Goal: Find specific page/section: Find specific page/section

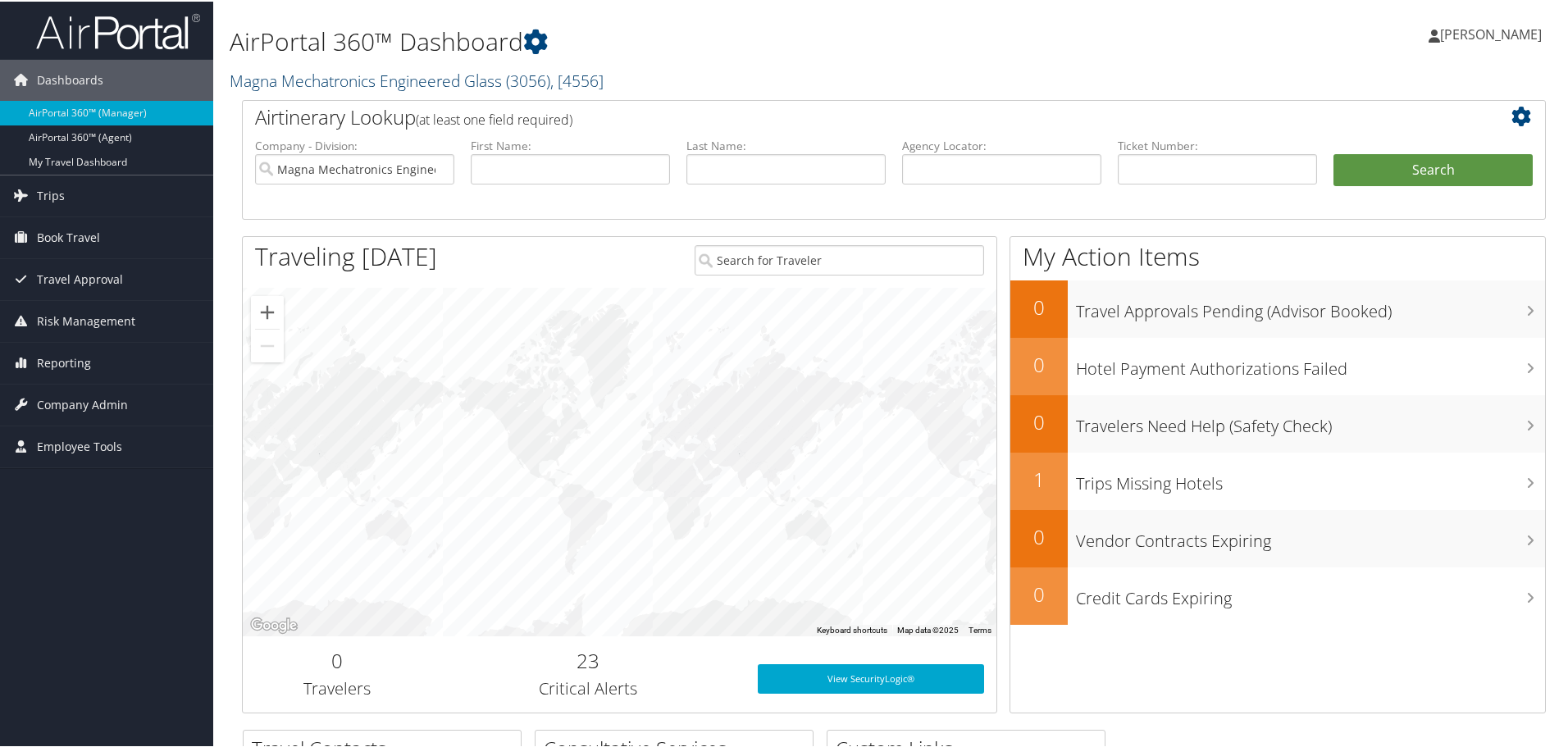
click at [472, 81] on link "Magna Mechatronics Engineered Glass ( 3056 ) , [ 4556 ]" at bounding box center [417, 79] width 374 height 22
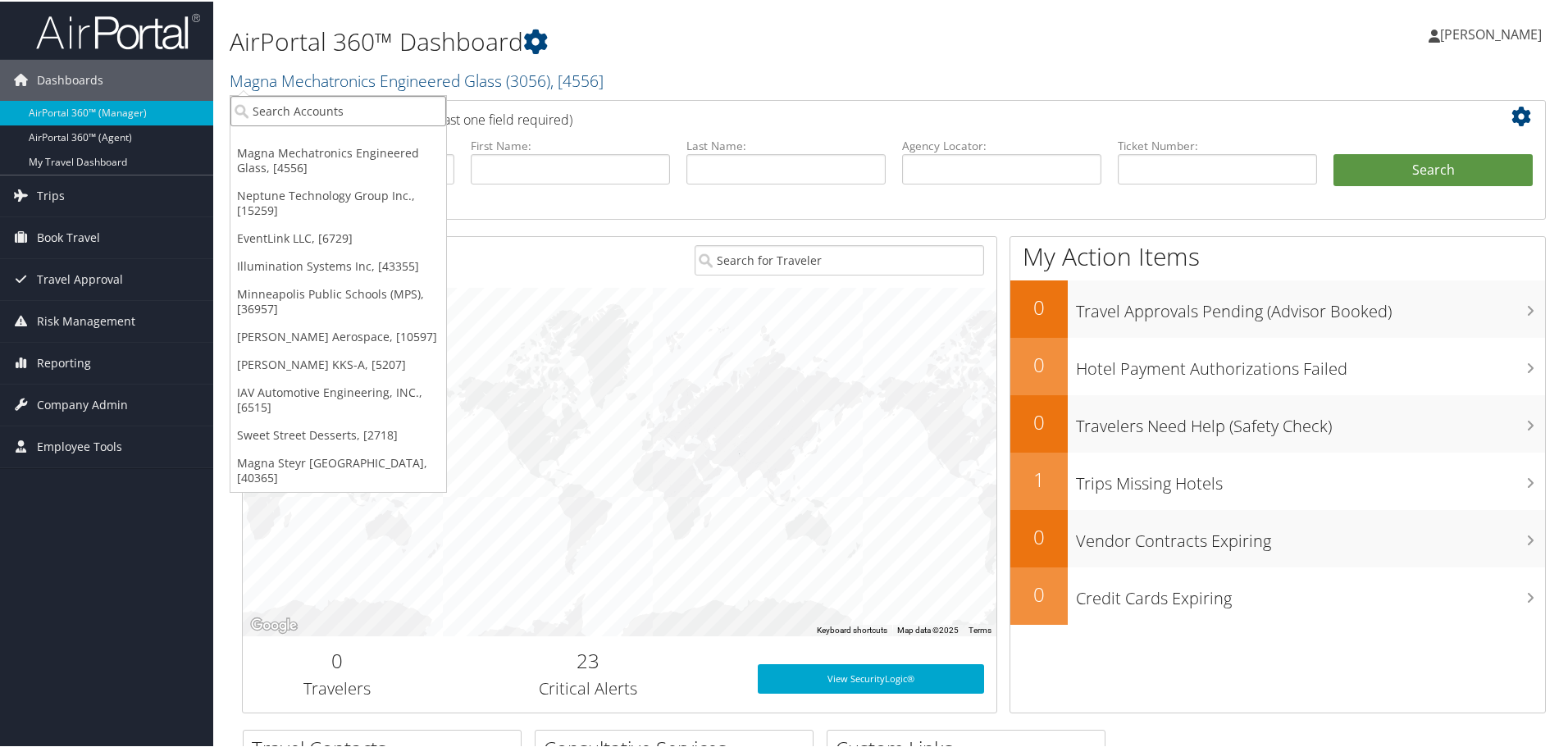
click at [419, 120] on input "search" at bounding box center [338, 109] width 216 height 31
type input "pulte"
click at [350, 139] on div "PulteGroup Inc. (2260), [4422]" at bounding box center [338, 139] width 234 height 15
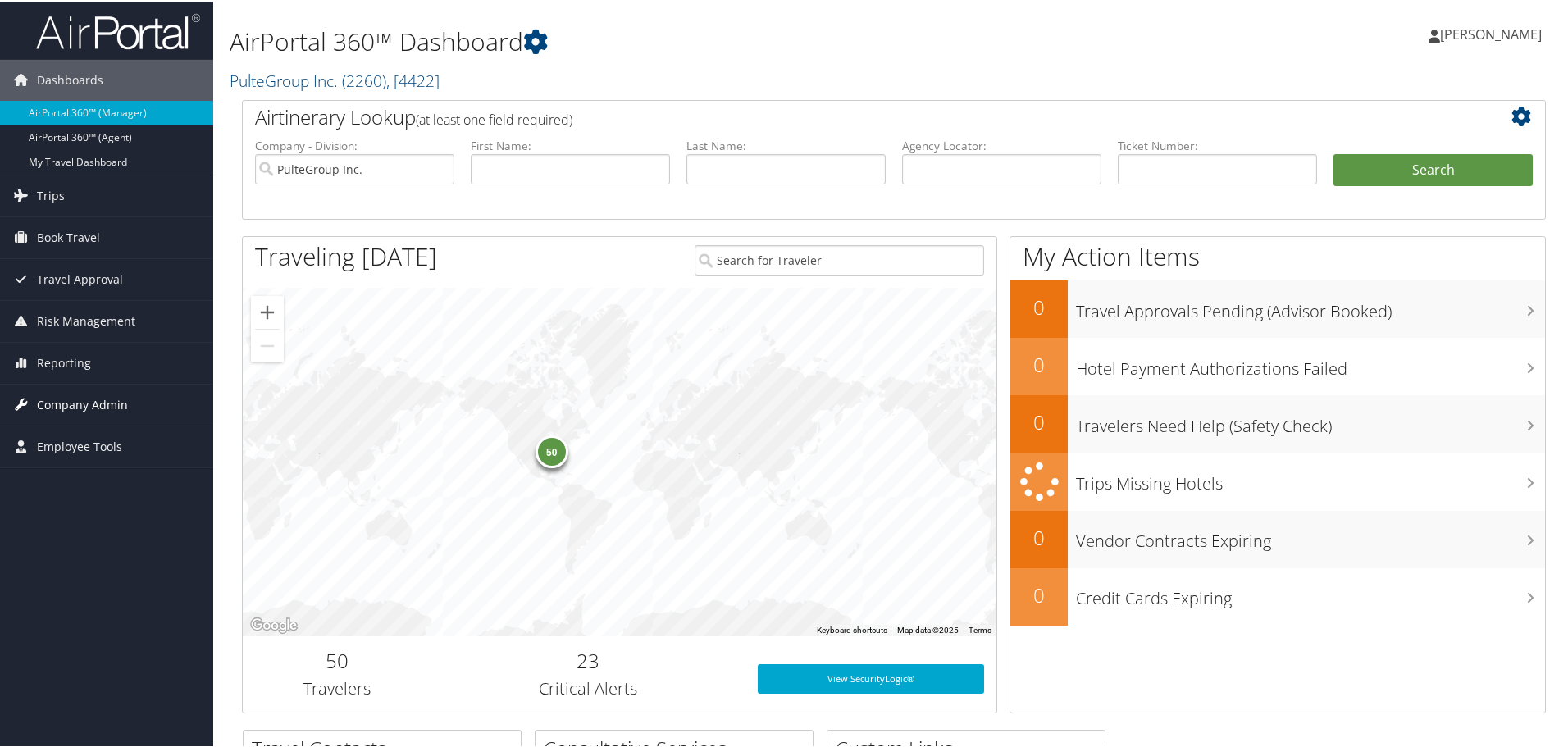
click at [78, 398] on span "Company Admin" at bounding box center [82, 403] width 91 height 41
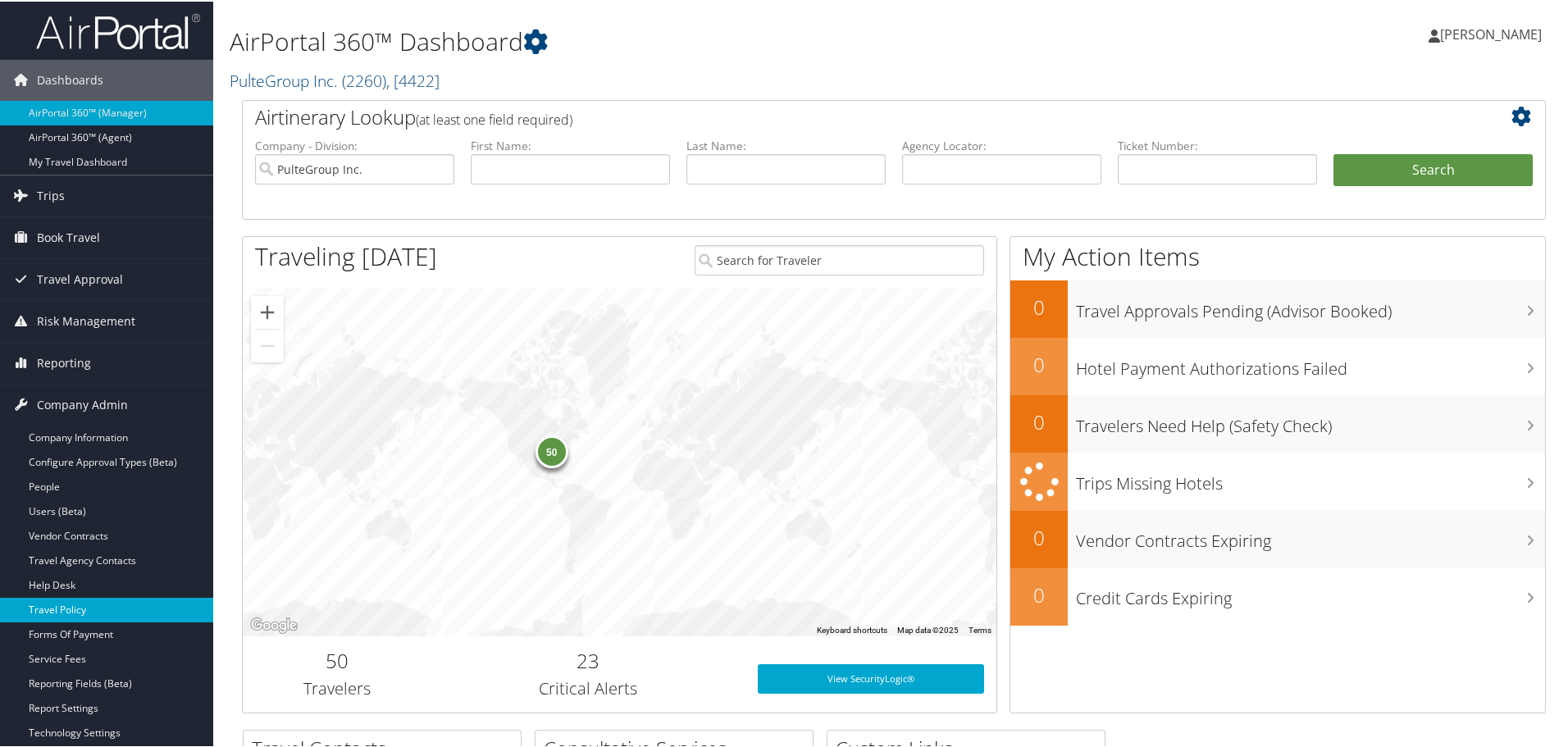
click at [96, 611] on link "Travel Policy" at bounding box center [107, 609] width 213 height 24
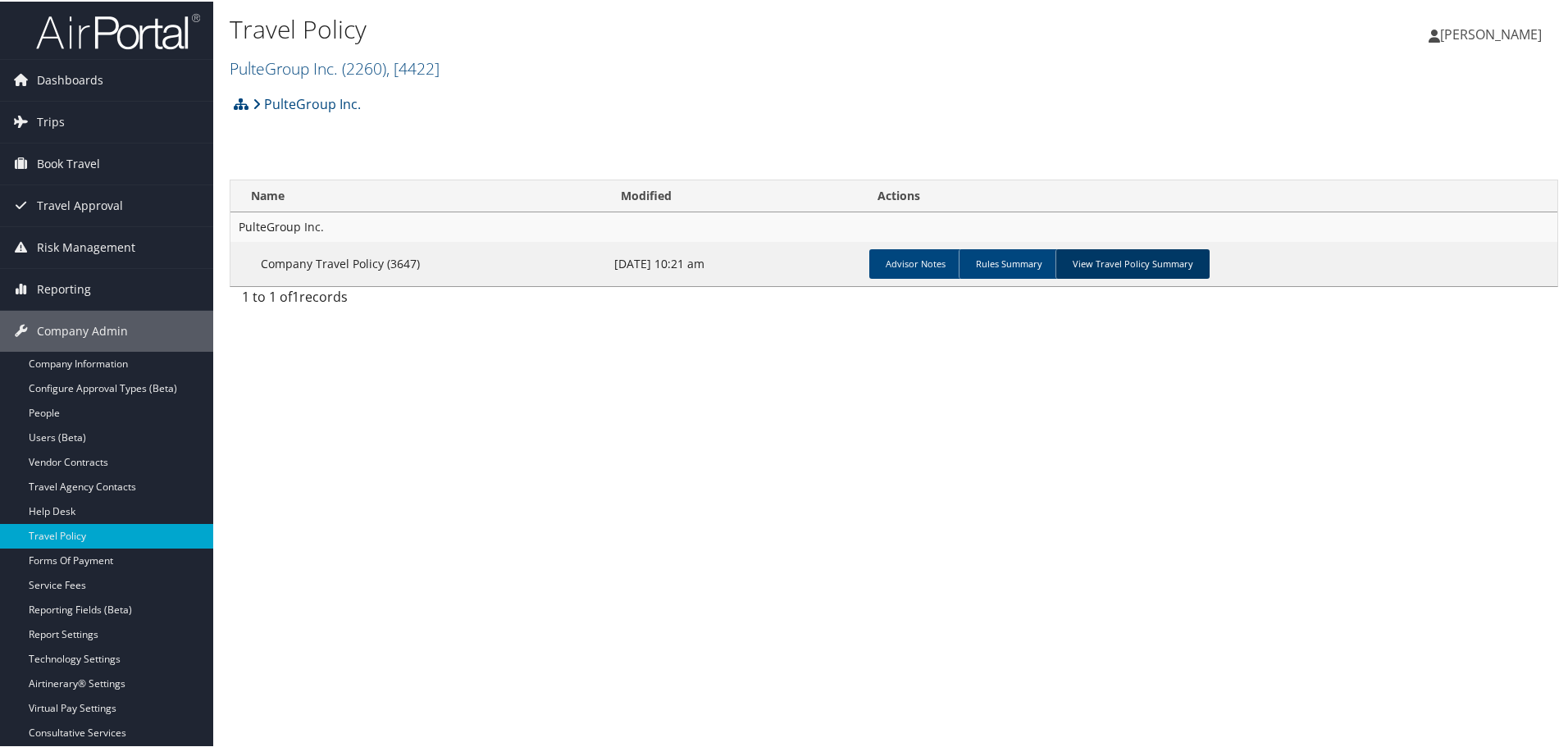
click at [1139, 259] on link "View Travel Policy Summary" at bounding box center [1132, 262] width 154 height 30
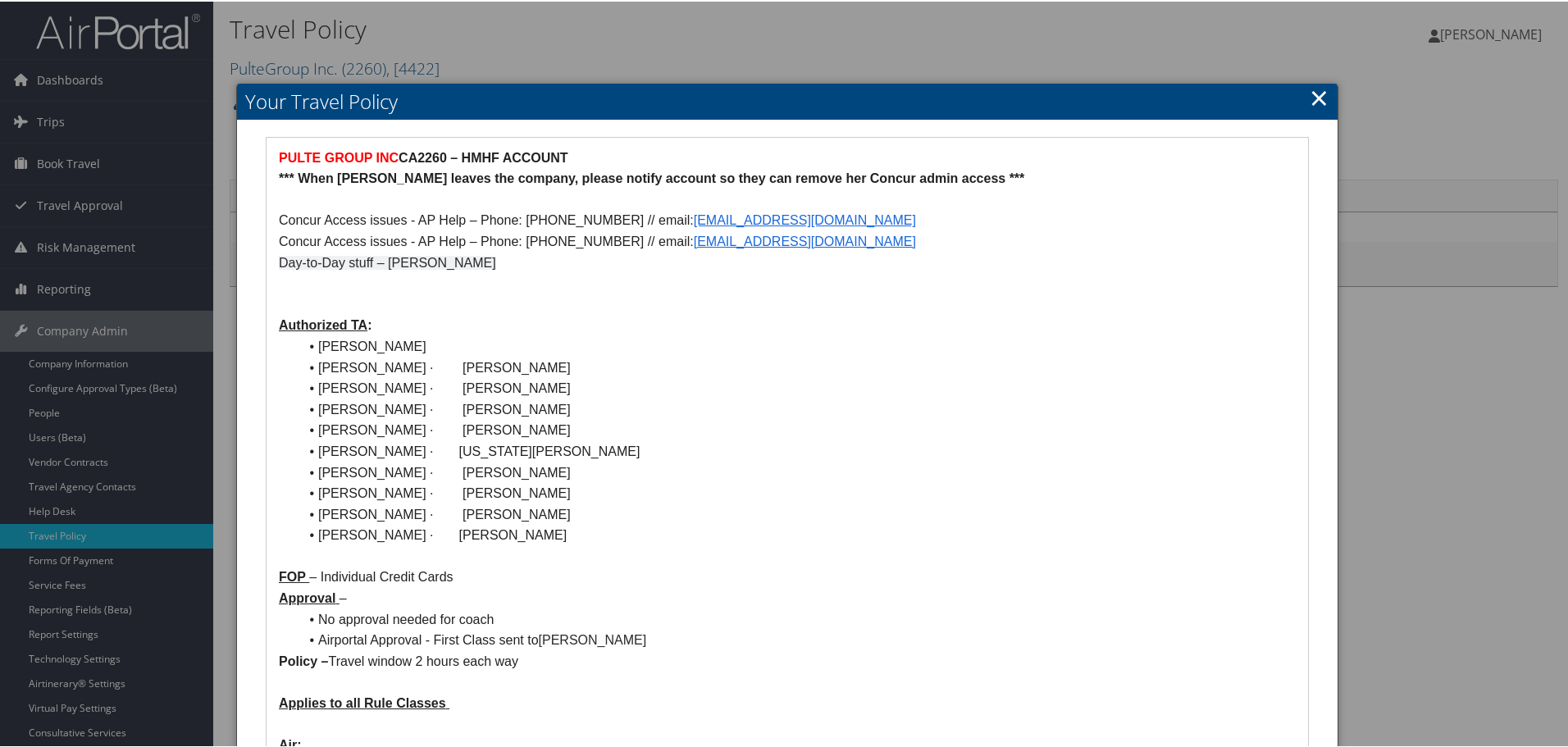
click at [1310, 91] on link "×" at bounding box center [1320, 96] width 19 height 33
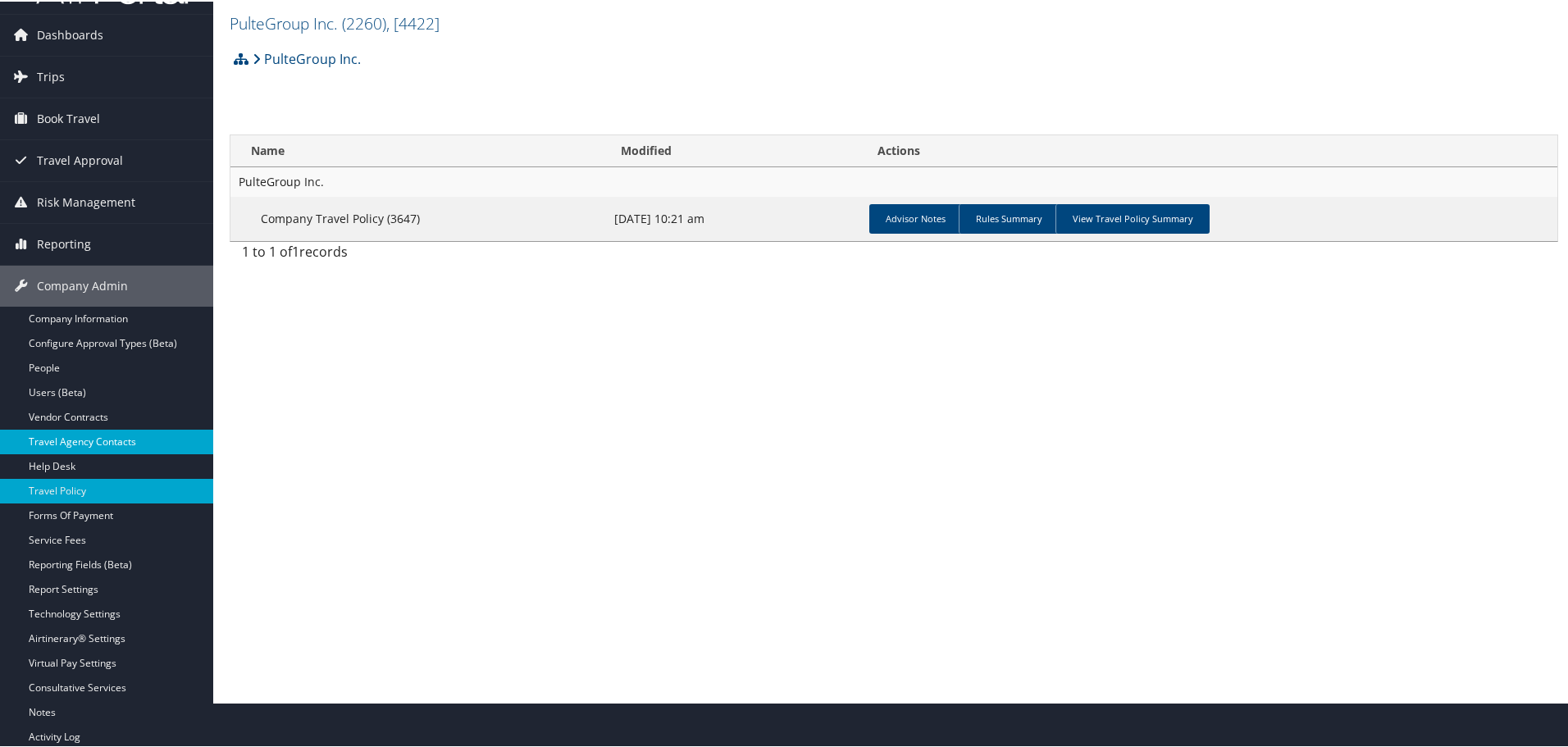
scroll to position [88, 0]
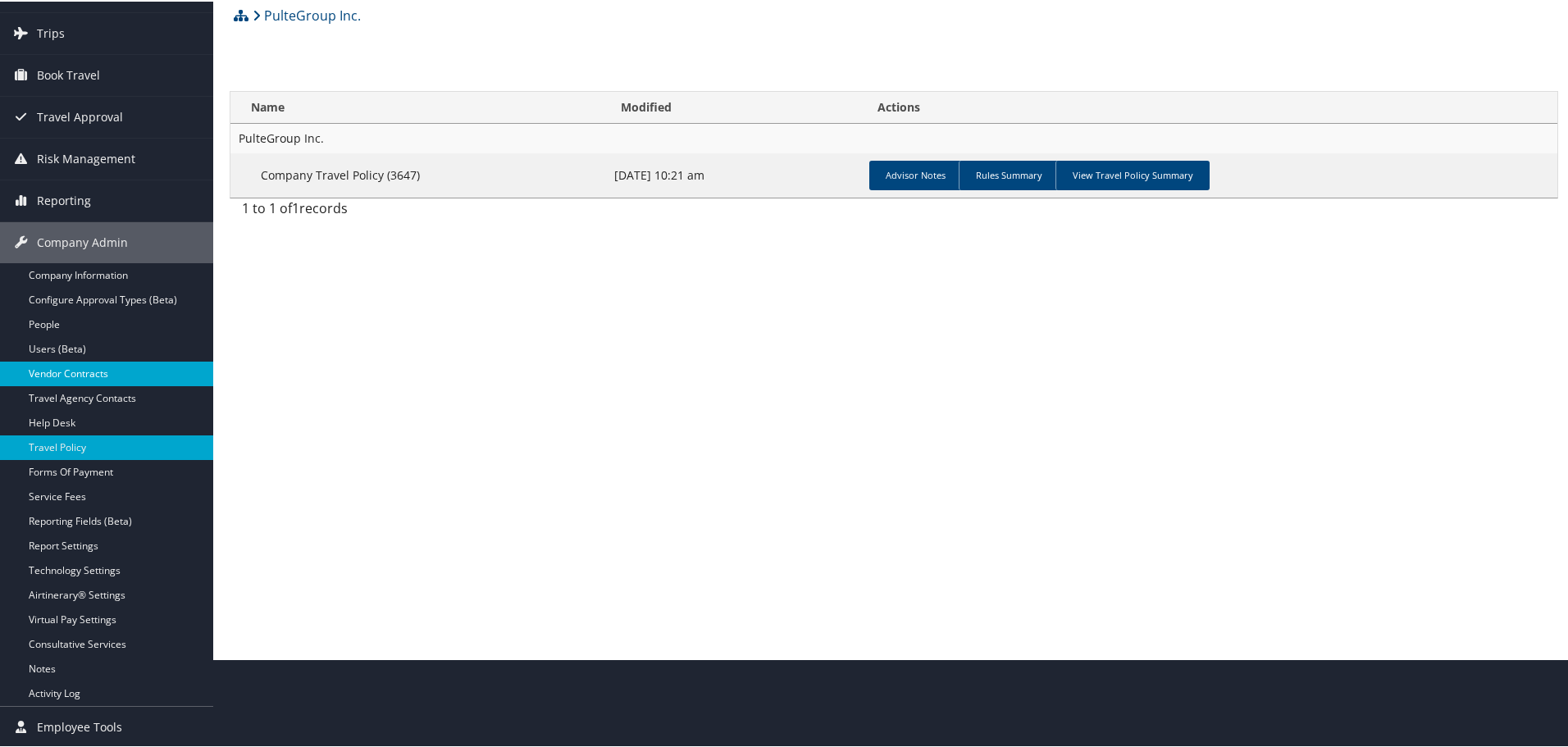
click at [94, 370] on link "Vendor Contracts" at bounding box center [107, 373] width 213 height 24
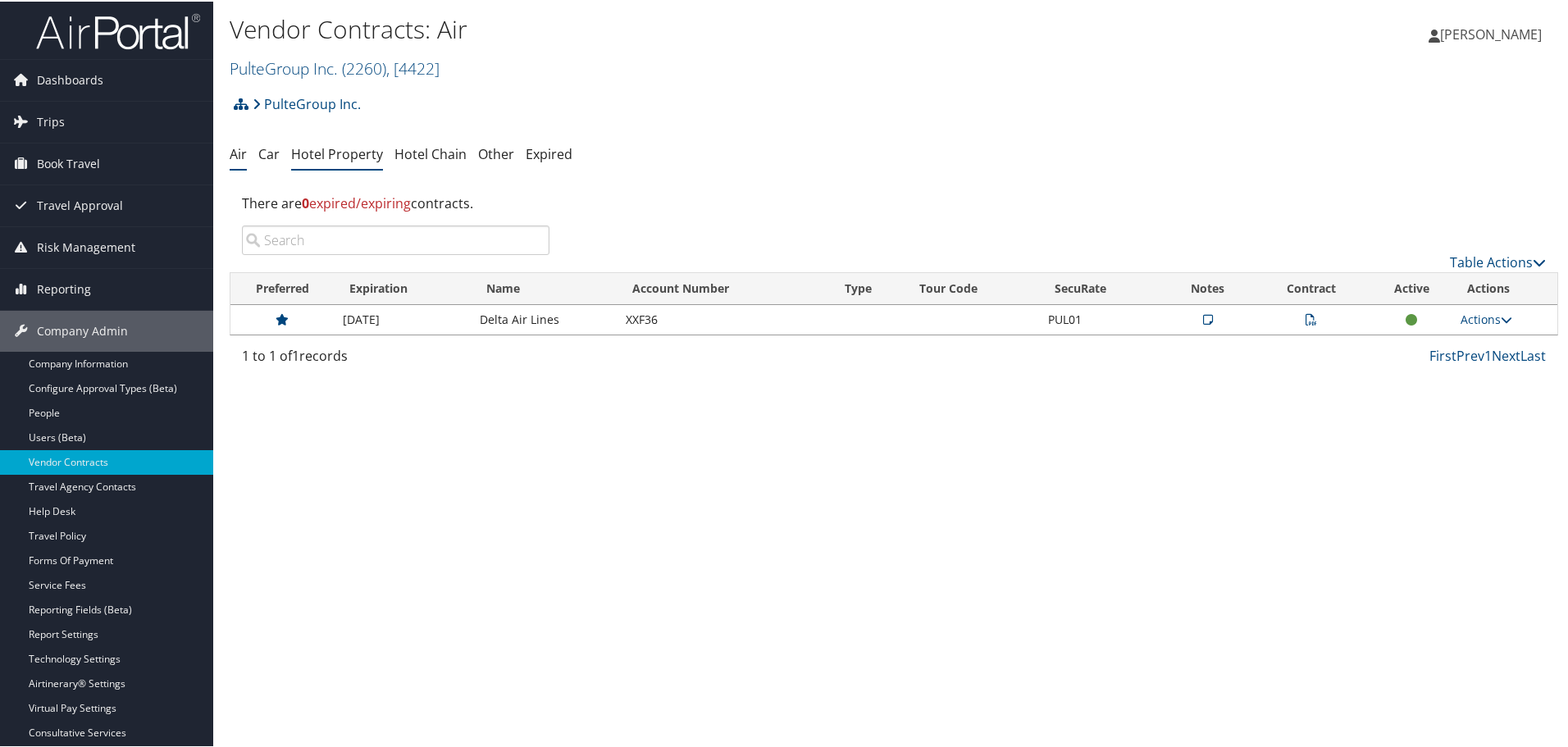
click at [343, 156] on link "Hotel Property" at bounding box center [337, 152] width 92 height 18
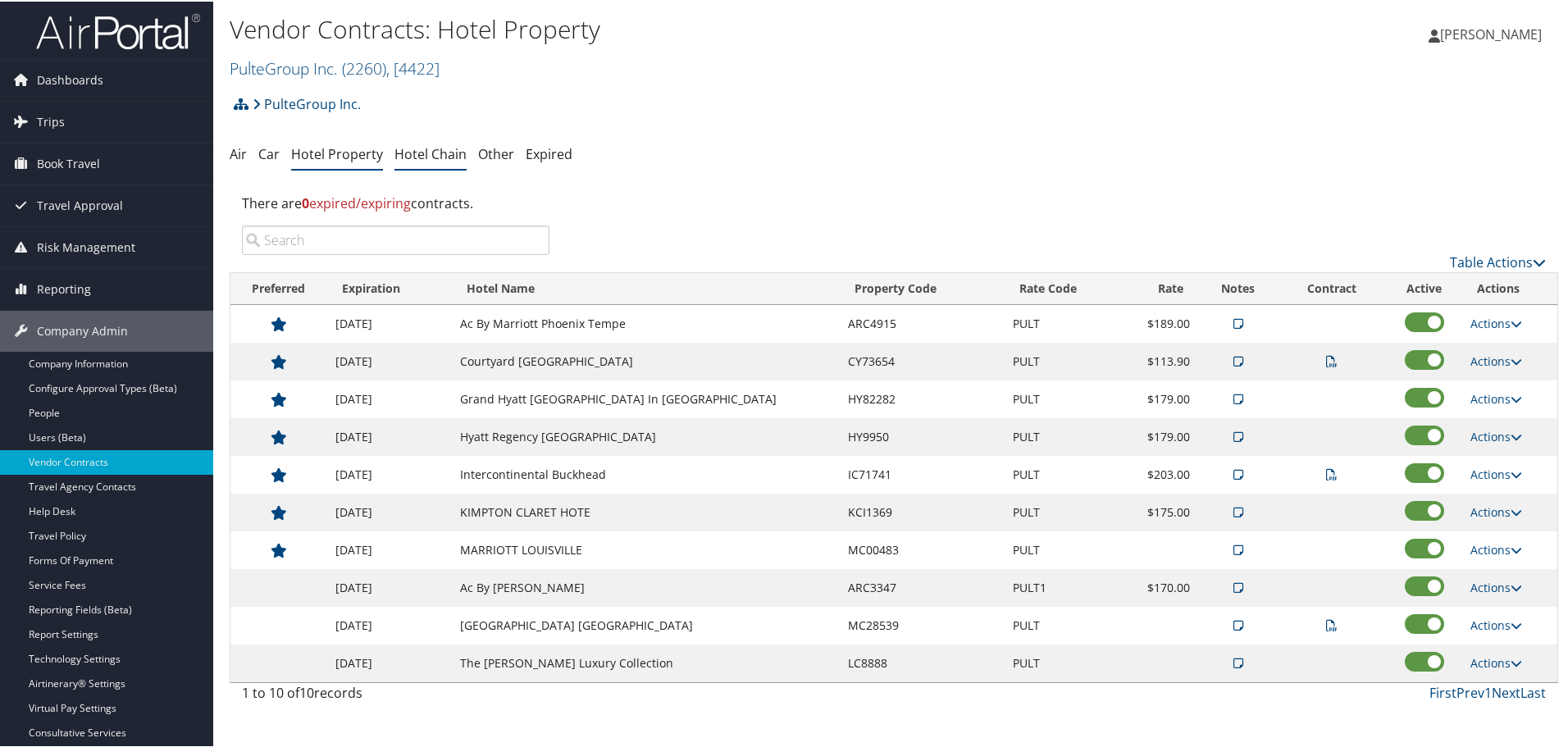
click at [442, 151] on link "Hotel Chain" at bounding box center [430, 152] width 73 height 18
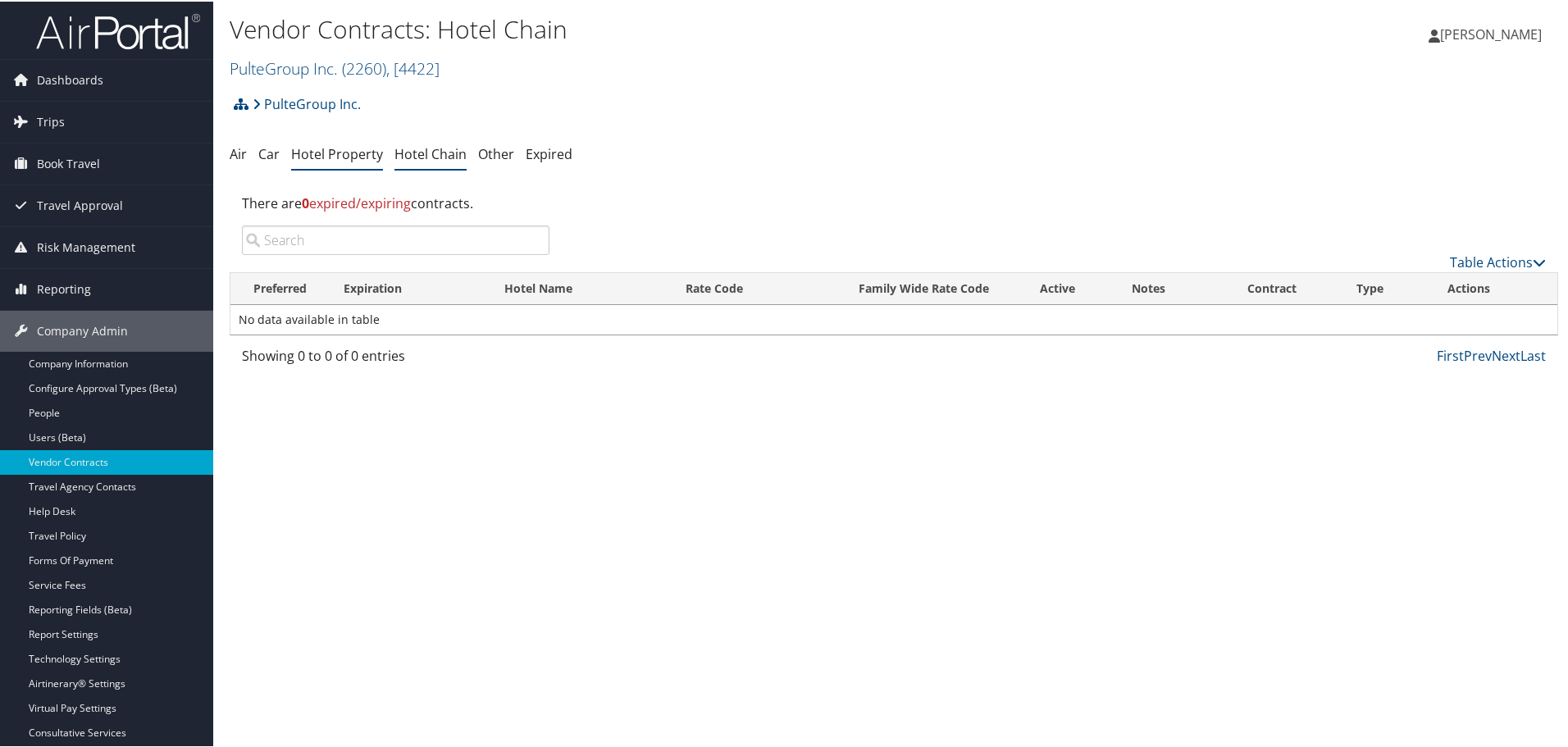
click at [352, 152] on link "Hotel Property" at bounding box center [337, 152] width 92 height 18
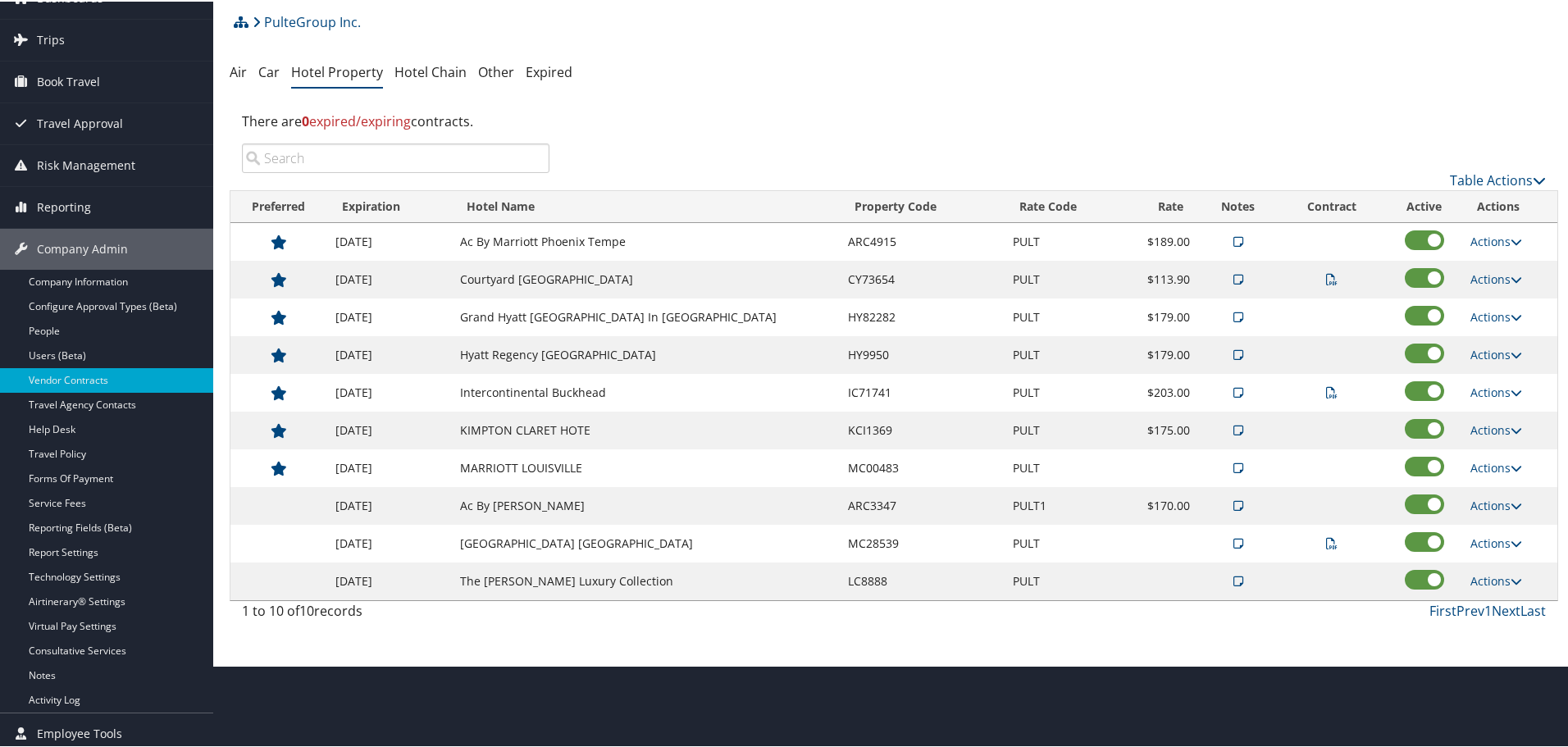
scroll to position [88, 0]
